Goal: Check status: Check status

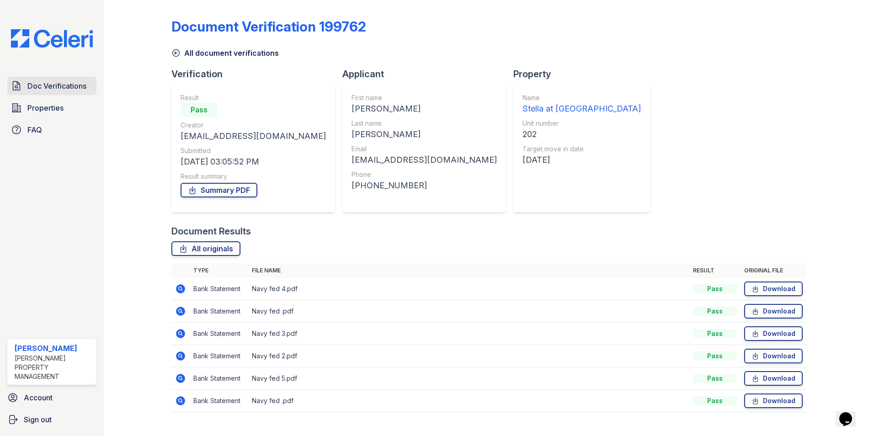
click at [59, 86] on span "Doc Verifications" at bounding box center [56, 85] width 59 height 11
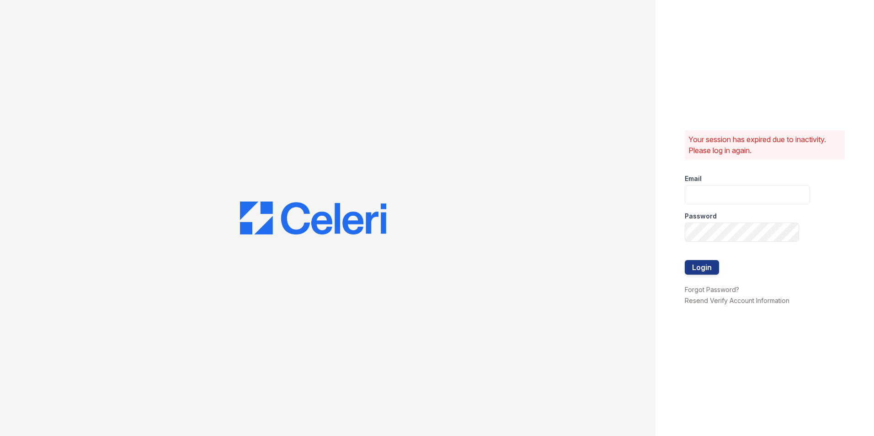
type input "Stellaleasing@loganpm.com"
click at [702, 267] on button "Login" at bounding box center [702, 267] width 34 height 15
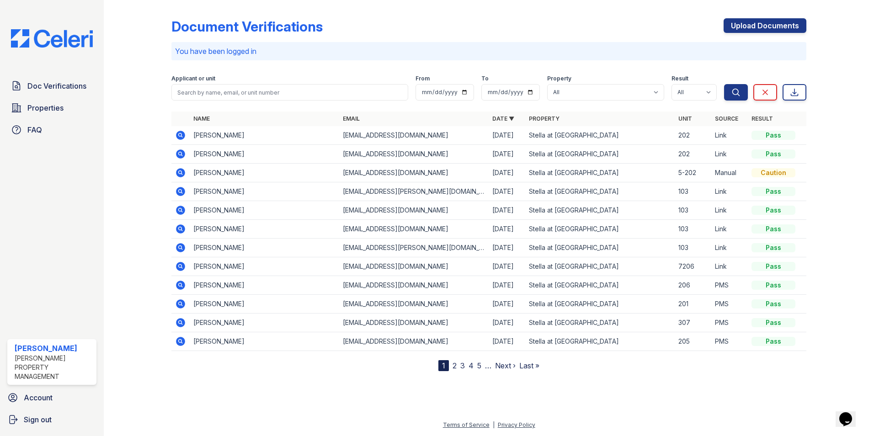
click at [179, 134] on icon at bounding box center [180, 135] width 11 height 11
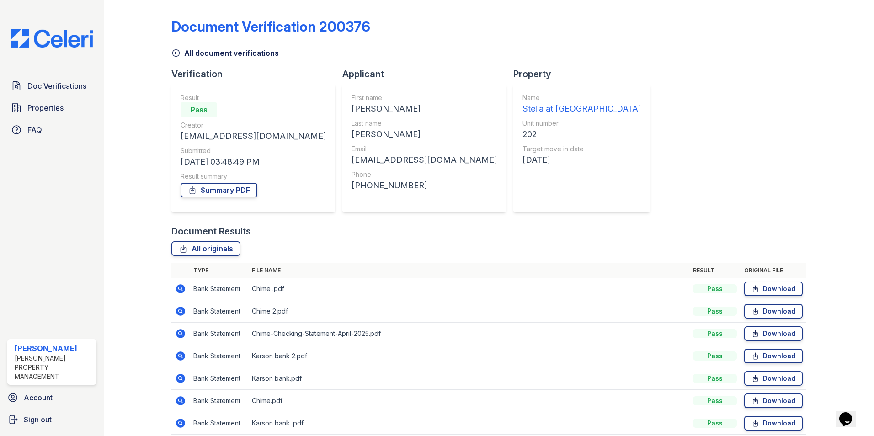
click at [532, 68] on div "Property" at bounding box center [585, 74] width 144 height 13
click at [595, 27] on div "Document Verification 200376" at bounding box center [488, 30] width 635 height 24
drag, startPoint x: 466, startPoint y: 9, endPoint x: 464, endPoint y: 21, distance: 12.0
click at [465, 8] on div "Document Verification 200376 All document verifications Verification Result Pas…" at bounding box center [488, 224] width 635 height 440
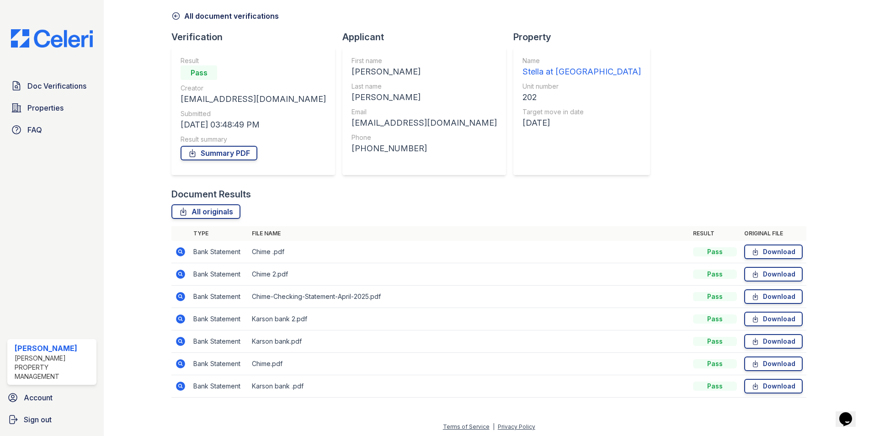
scroll to position [39, 0]
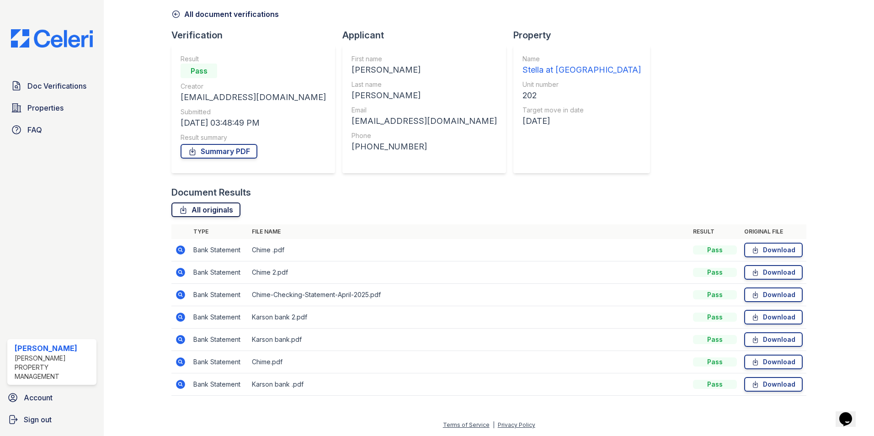
click at [214, 209] on link "All originals" at bounding box center [205, 210] width 69 height 15
